Goal: Task Accomplishment & Management: Use online tool/utility

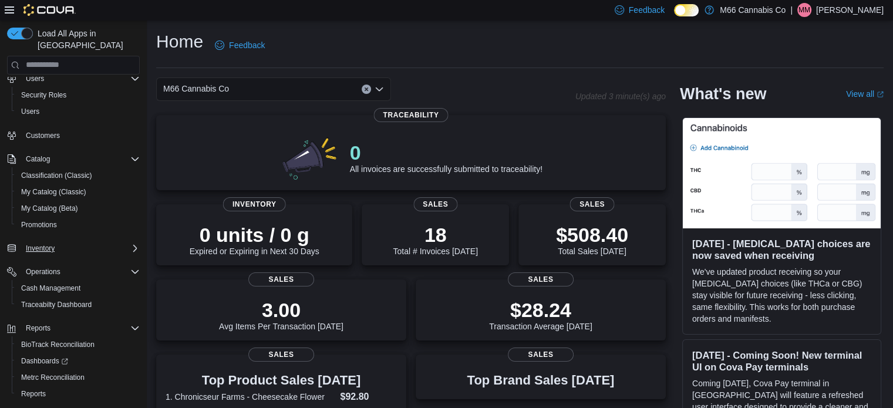
scroll to position [52, 0]
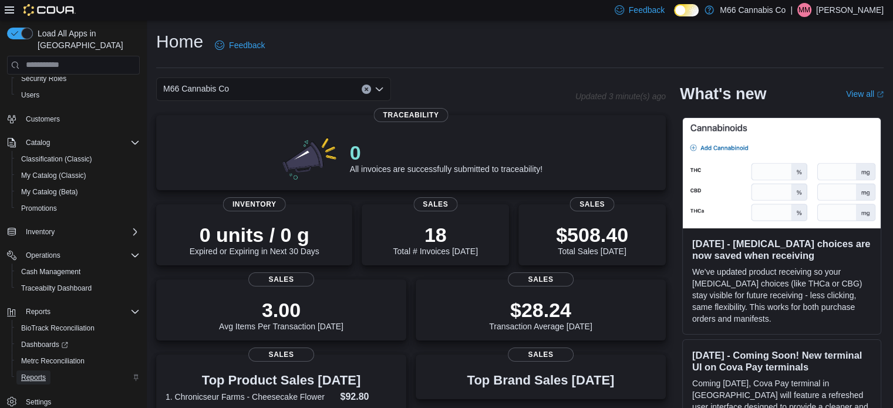
click at [28, 373] on span "Reports" at bounding box center [33, 377] width 25 height 9
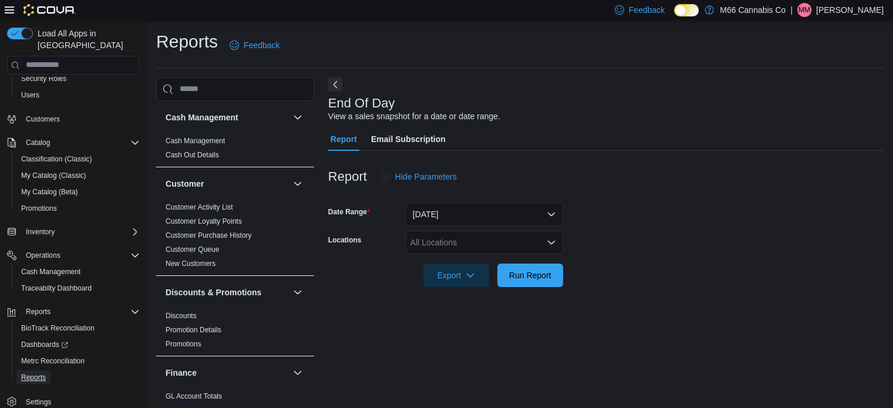
scroll to position [8, 0]
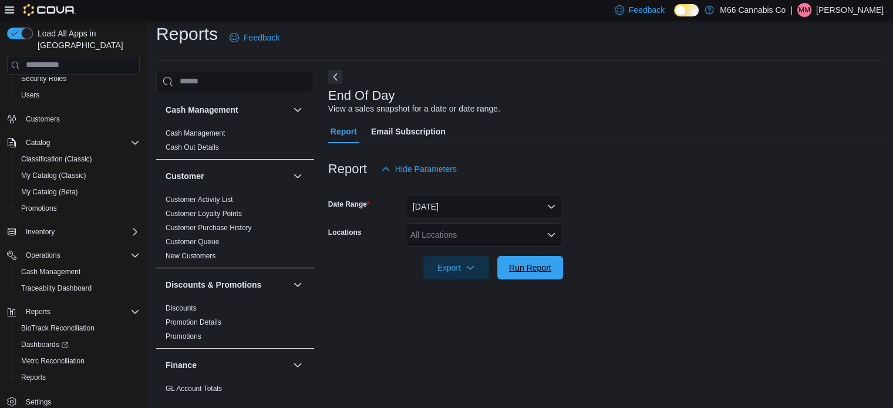
click at [520, 264] on span "Run Report" at bounding box center [530, 268] width 42 height 12
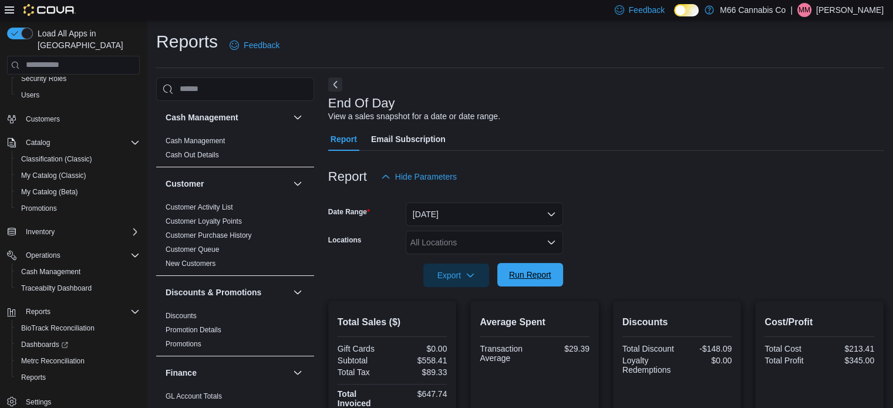
click at [521, 279] on span "Run Report" at bounding box center [530, 275] width 42 height 12
click at [545, 277] on span "Run Report" at bounding box center [530, 275] width 42 height 12
